Goal: Find specific page/section: Find specific page/section

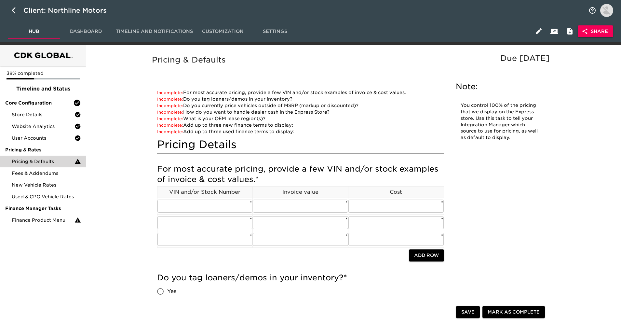
scroll to position [20, 0]
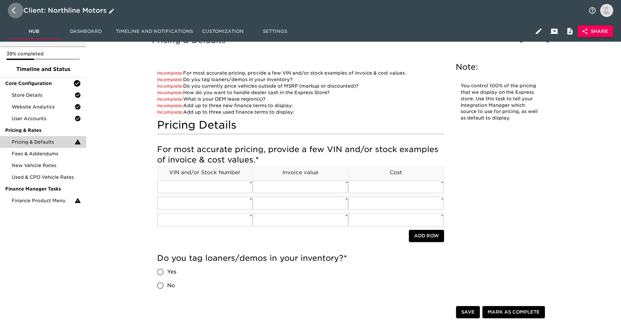
click at [13, 9] on icon "button" at bounding box center [14, 10] width 4 height 7
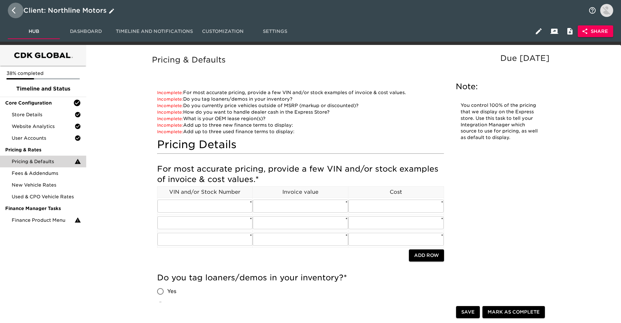
select select "25"
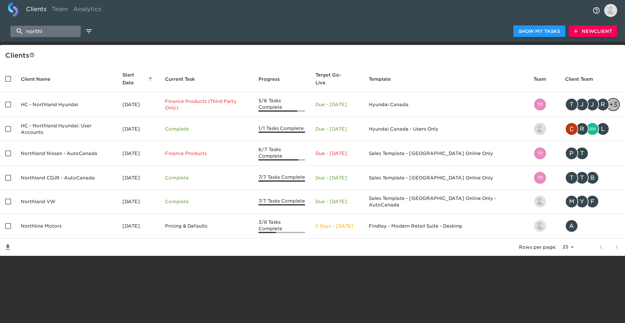
click at [33, 29] on input "northl" at bounding box center [45, 31] width 70 height 11
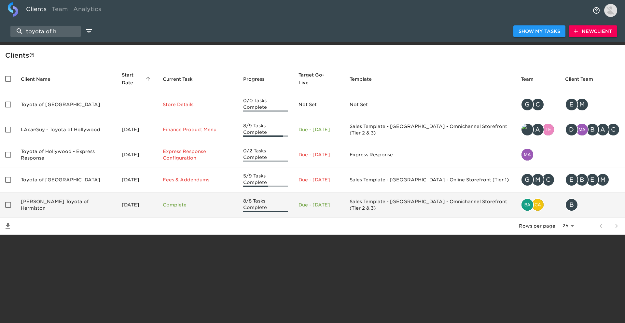
type input "toyota of h"
click at [97, 198] on td "[PERSON_NAME] Toyota of Hermiston" at bounding box center [66, 204] width 101 height 25
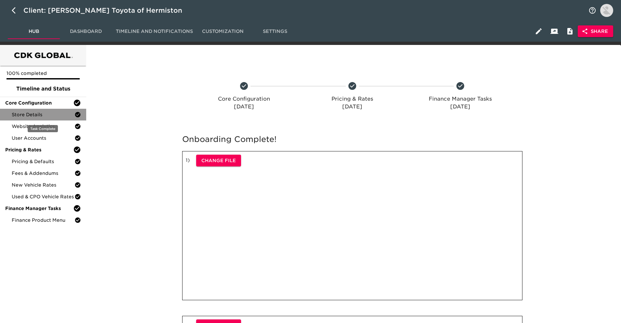
click at [45, 119] on div "Store Details" at bounding box center [43, 115] width 86 height 12
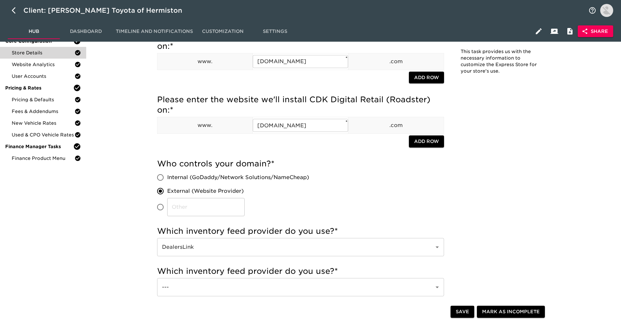
scroll to position [36, 0]
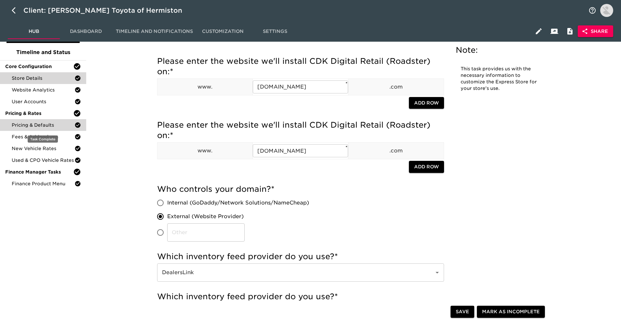
click at [65, 126] on span "Pricing & Defaults" at bounding box center [43, 125] width 63 height 7
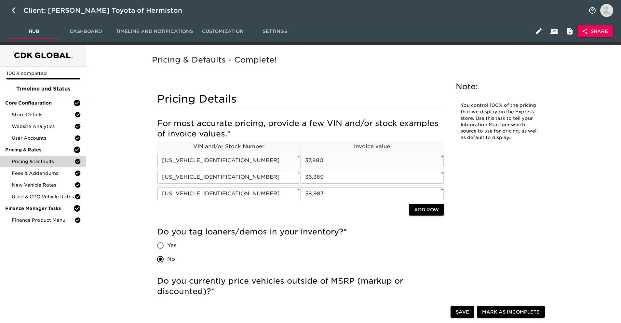
click at [339, 162] on input "37,880" at bounding box center [372, 160] width 143 height 13
click at [246, 159] on input "[US_VEHICLE_IDENTIFICATION_NUMBER]" at bounding box center [229, 160] width 143 height 13
